Goal: Transaction & Acquisition: Purchase product/service

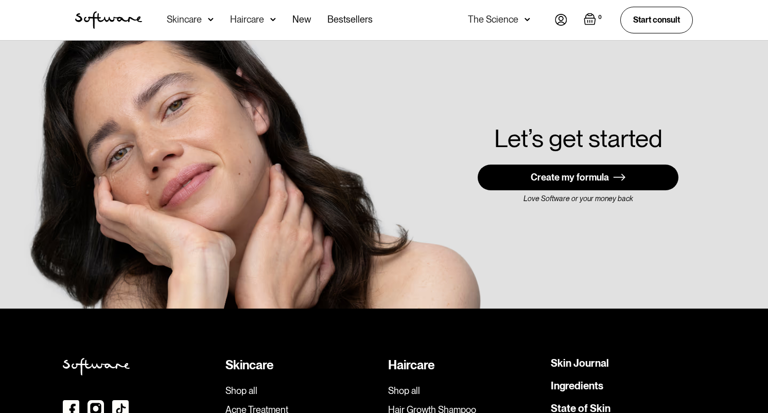
scroll to position [2819, 0]
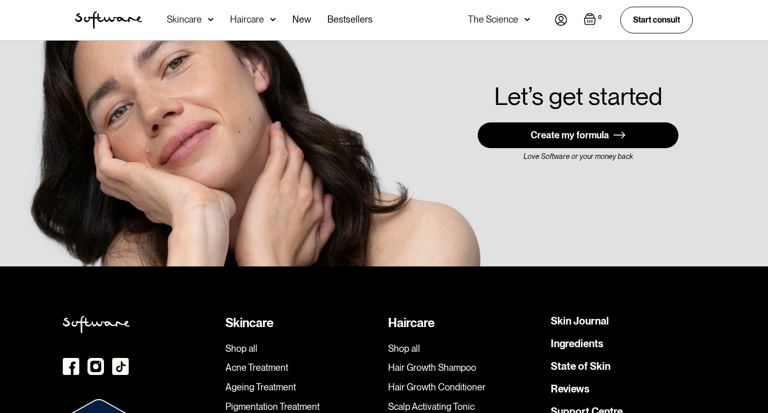
click at [183, 21] on div "Skincare" at bounding box center [184, 19] width 35 height 10
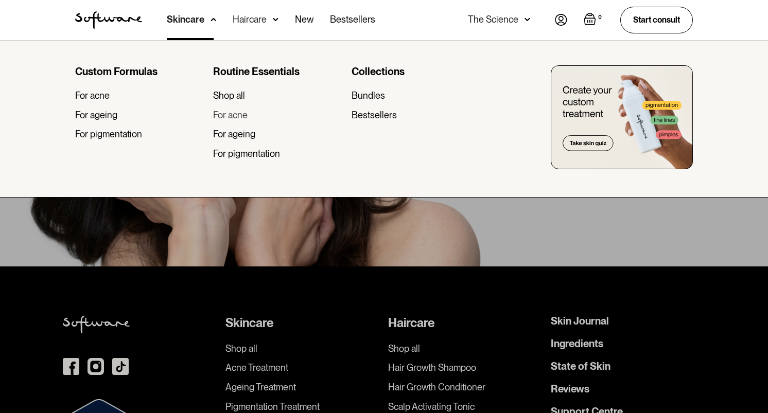
click at [228, 117] on div "For acne" at bounding box center [230, 115] width 34 height 11
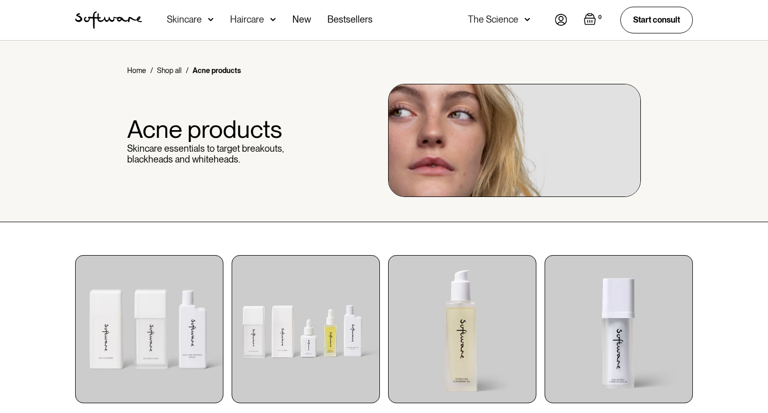
click at [214, 15] on div "Haircare" at bounding box center [190, 20] width 47 height 40
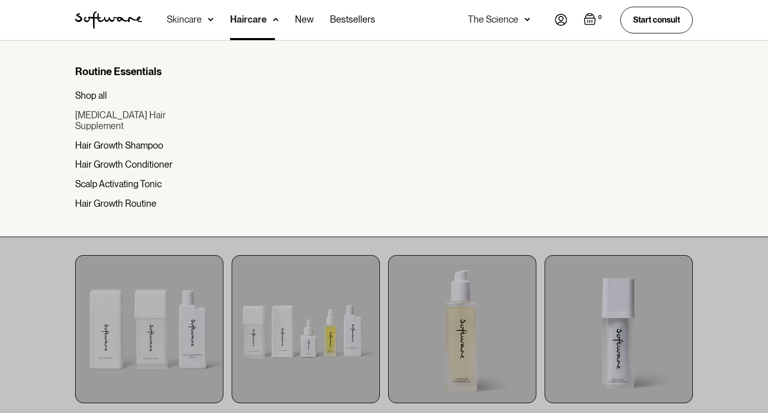
click at [111, 112] on div "[MEDICAL_DATA] Hair Supplement" at bounding box center [140, 121] width 130 height 22
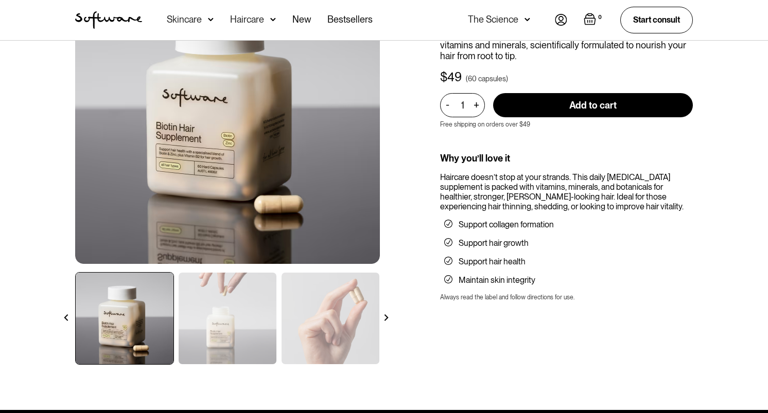
scroll to position [160, 0]
